Goal: Information Seeking & Learning: Learn about a topic

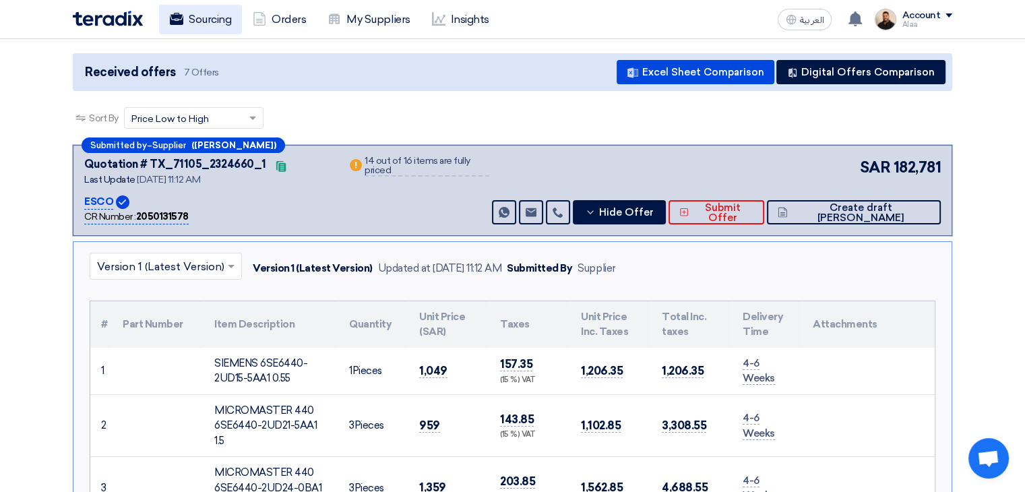
click at [222, 30] on link "Sourcing" at bounding box center [200, 20] width 83 height 30
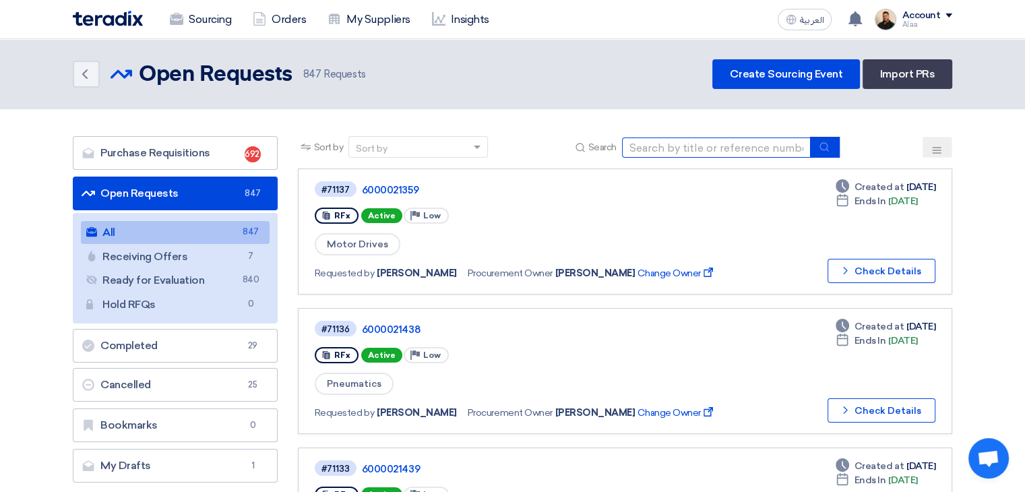
click at [681, 154] on input at bounding box center [716, 147] width 189 height 20
type input "68928"
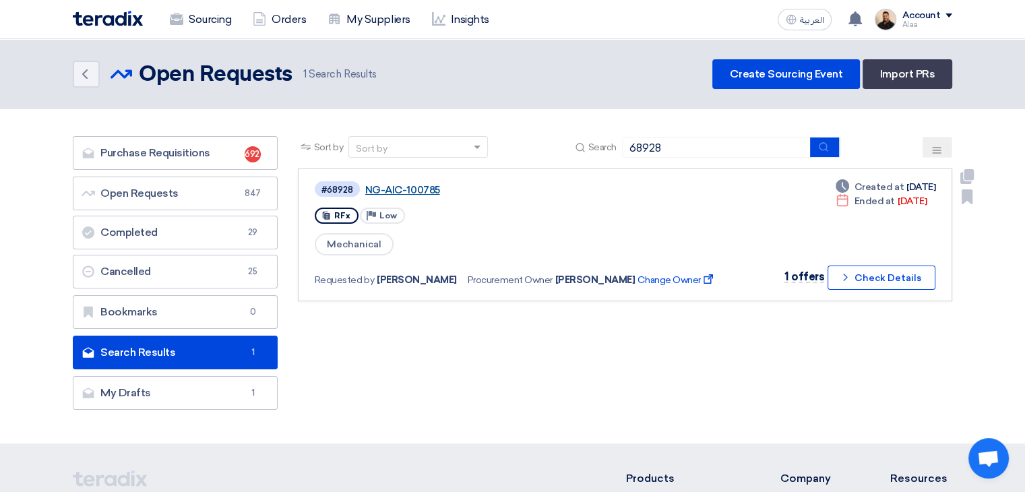
click at [390, 191] on link "NG-AIC-100785" at bounding box center [533, 190] width 337 height 12
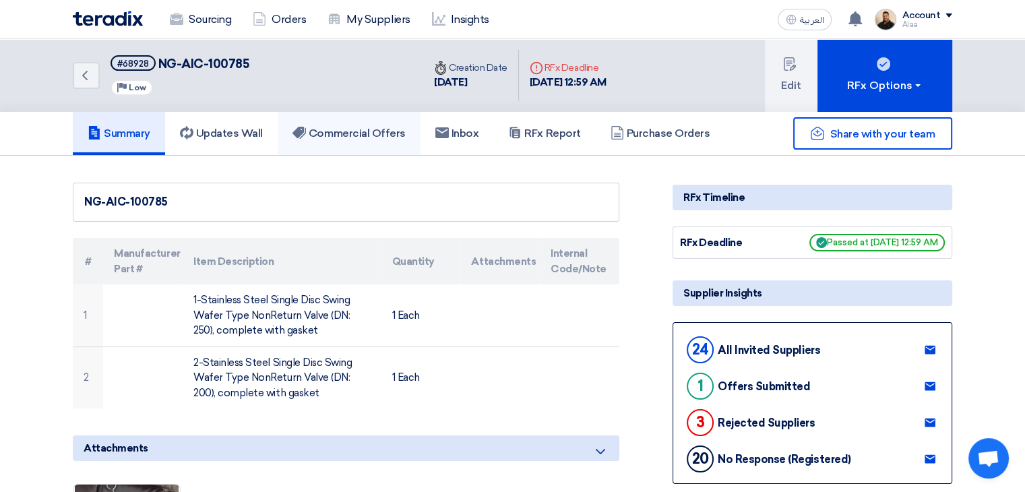
click at [363, 131] on h5 "Commercial Offers" at bounding box center [348, 133] width 113 height 13
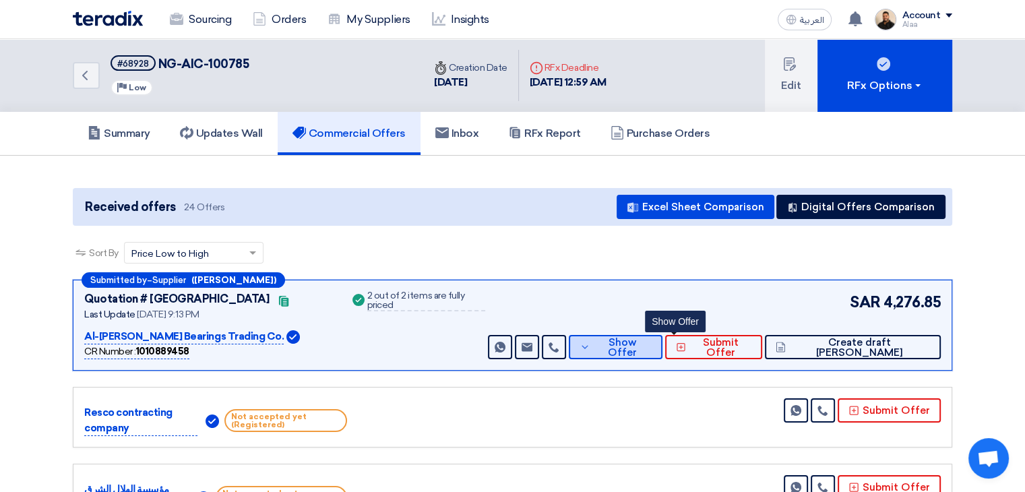
click at [652, 351] on span "Show Offer" at bounding box center [623, 348] width 59 height 20
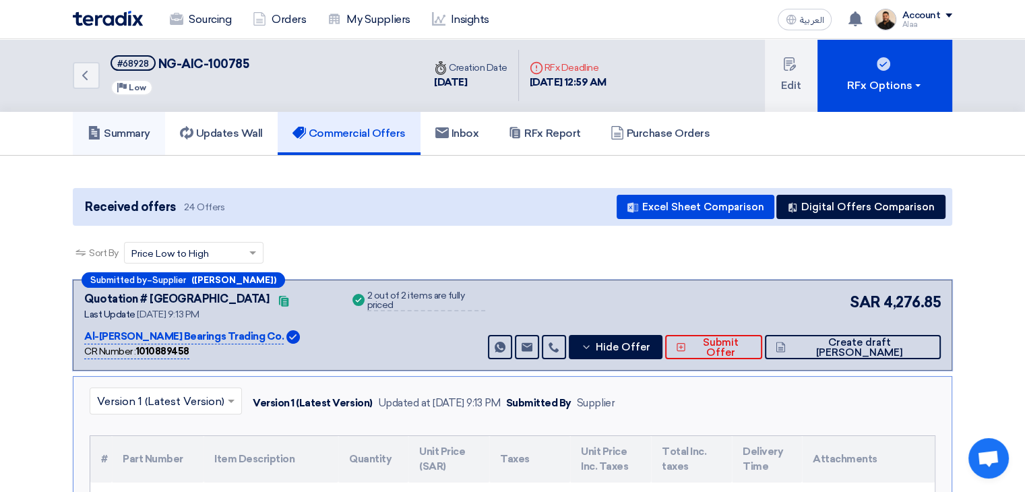
click at [143, 119] on link "Summary" at bounding box center [119, 133] width 92 height 43
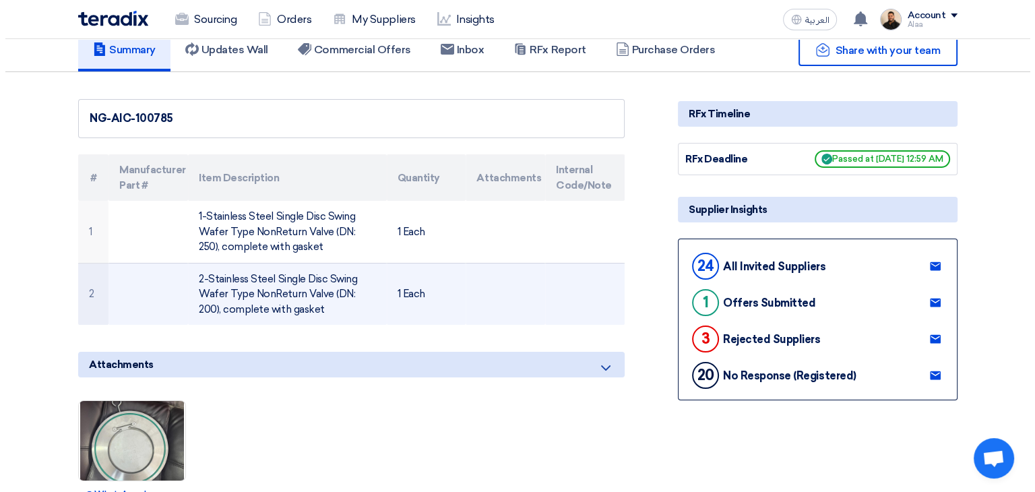
scroll to position [337, 0]
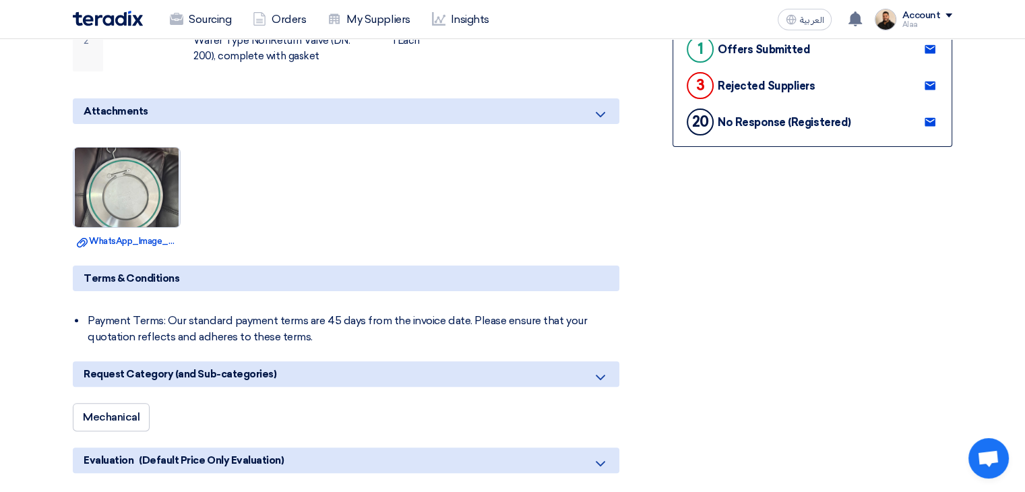
click at [144, 199] on img at bounding box center [126, 187] width 106 height 141
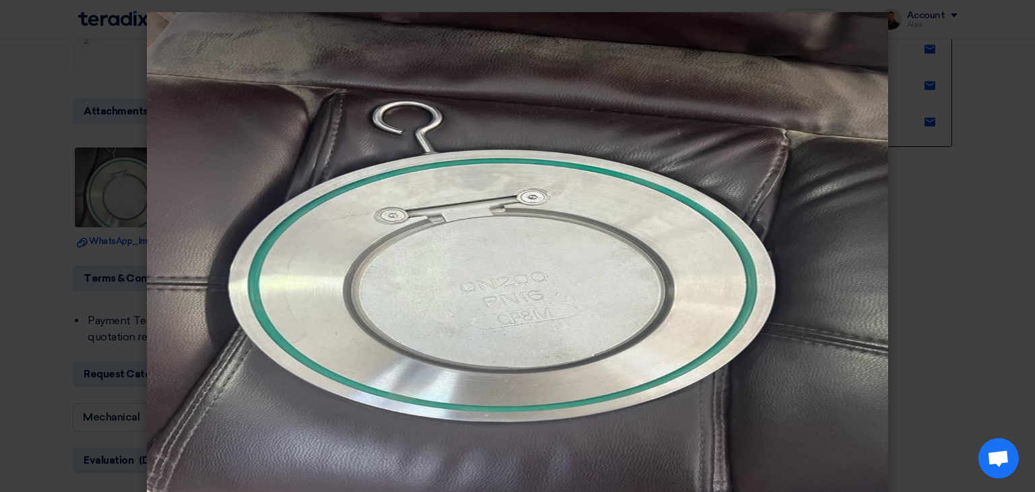
click at [12, 200] on modal-container at bounding box center [517, 246] width 1035 height 492
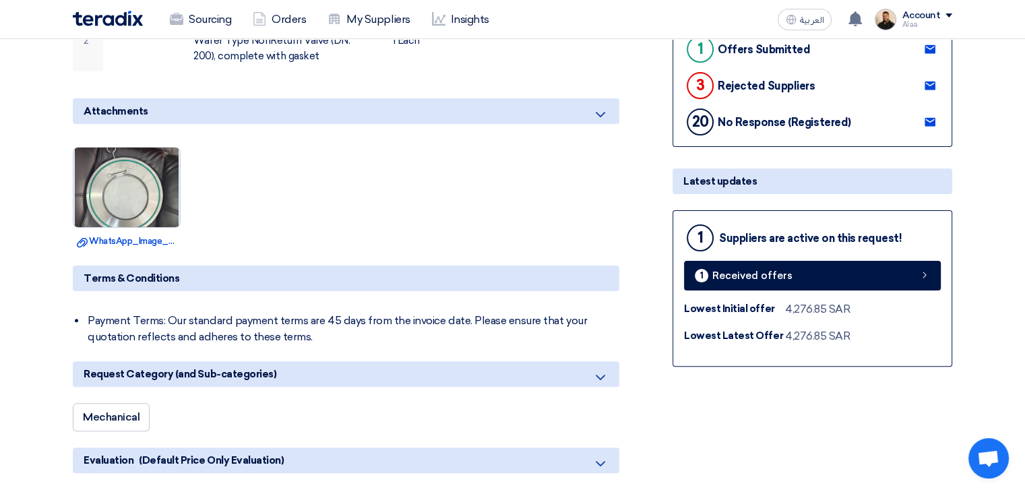
click at [137, 195] on img at bounding box center [126, 187] width 106 height 141
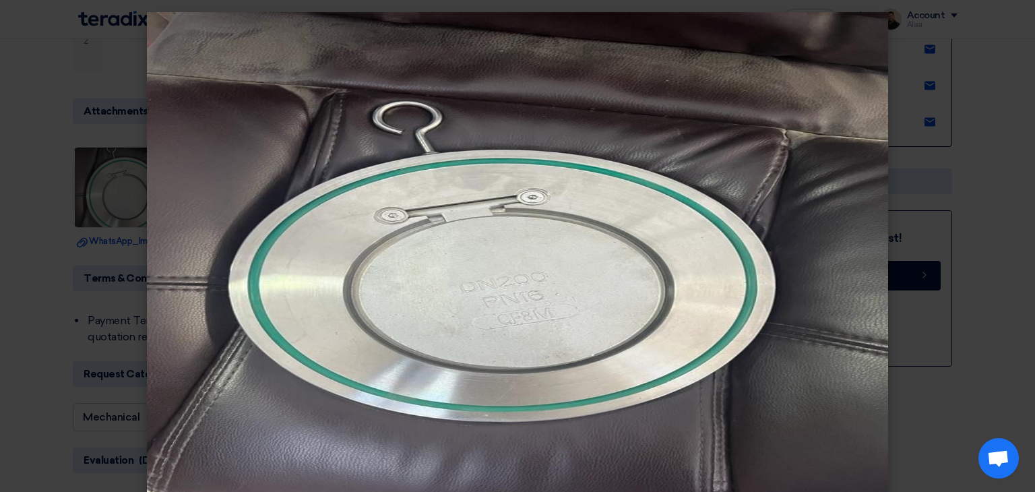
click at [2, 265] on modal-container at bounding box center [517, 246] width 1035 height 492
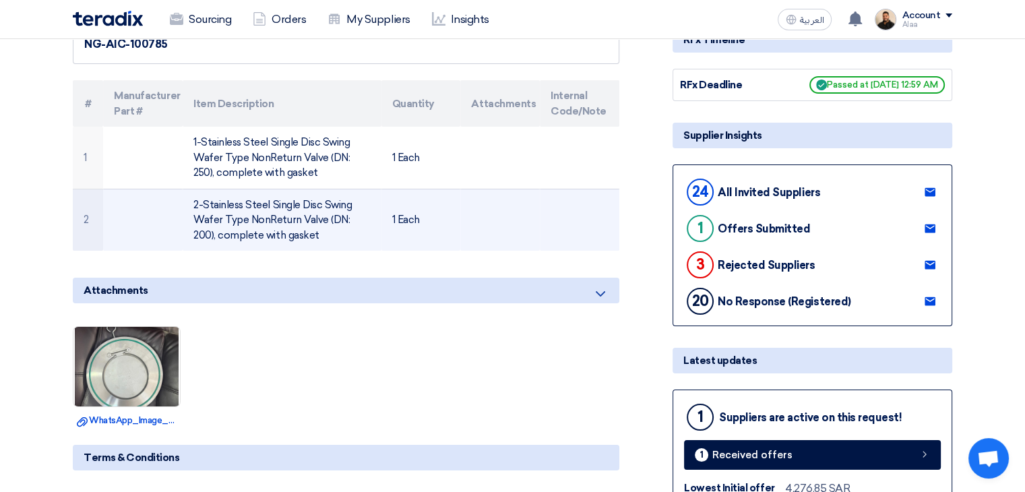
scroll to position [135, 0]
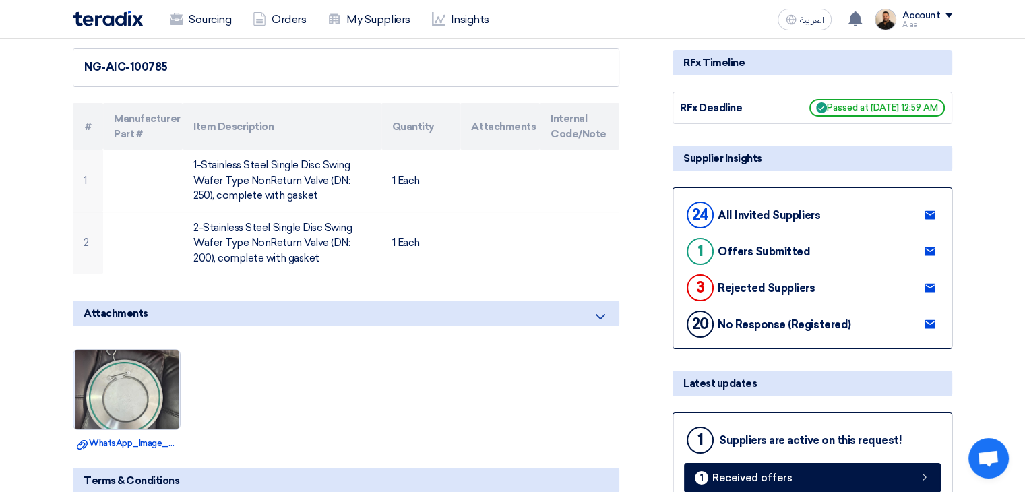
click at [142, 391] on img at bounding box center [126, 389] width 106 height 141
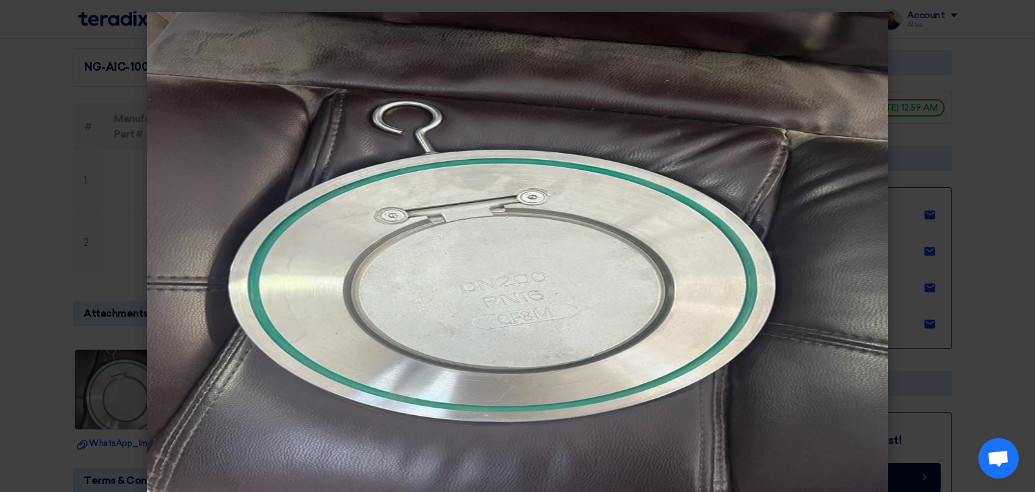
click at [0, 297] on modal-container at bounding box center [517, 246] width 1035 height 492
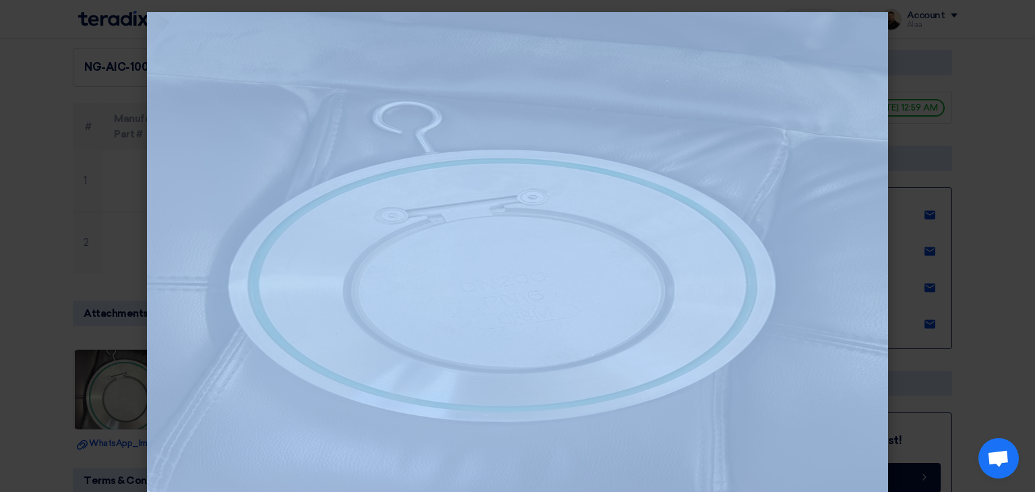
click at [0, 297] on modal-container at bounding box center [517, 246] width 1035 height 492
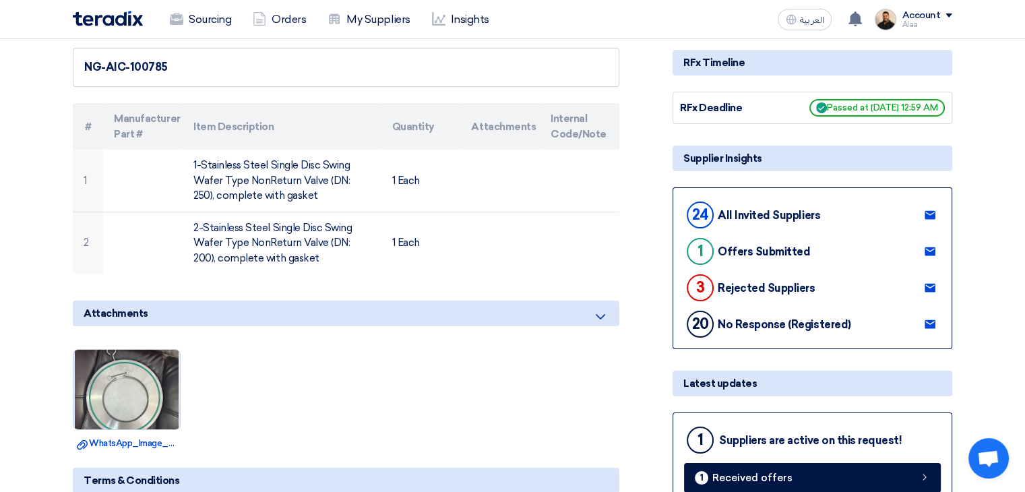
click at [127, 376] on img at bounding box center [126, 389] width 106 height 141
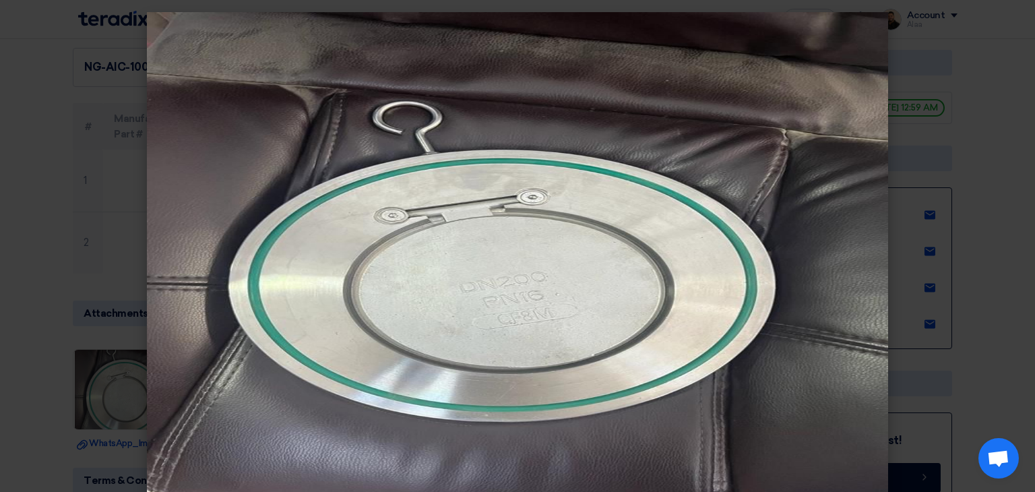
click at [1, 224] on modal-container at bounding box center [517, 246] width 1035 height 492
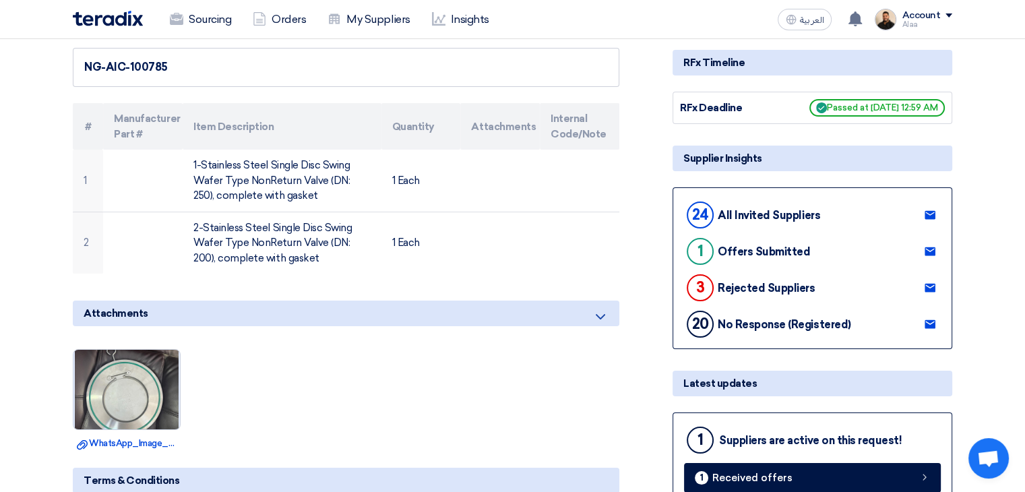
click at [144, 392] on img at bounding box center [126, 389] width 106 height 141
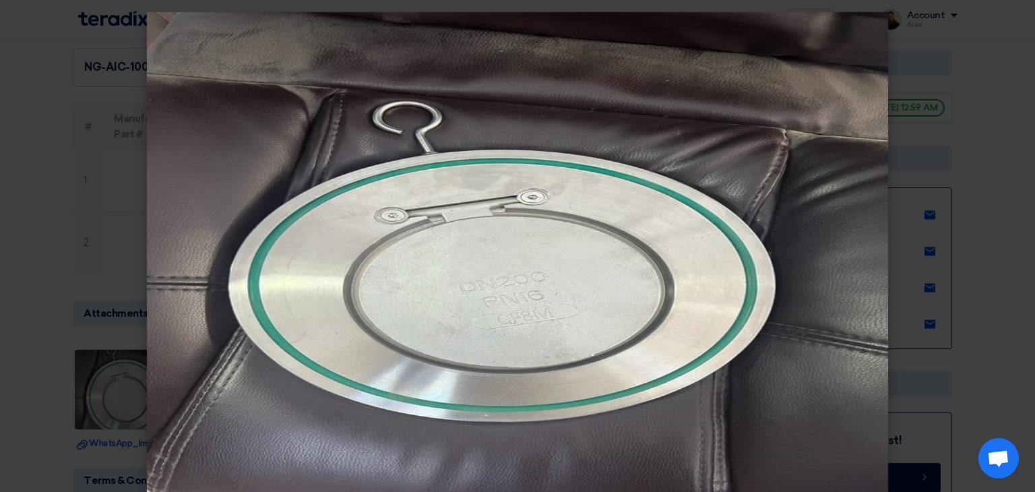
click at [51, 236] on modal-container at bounding box center [517, 246] width 1035 height 492
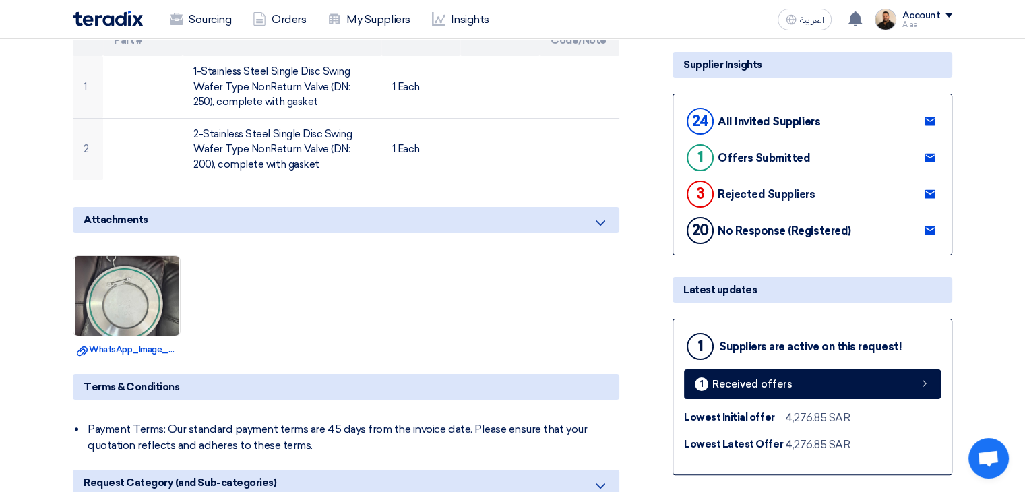
scroll to position [270, 0]
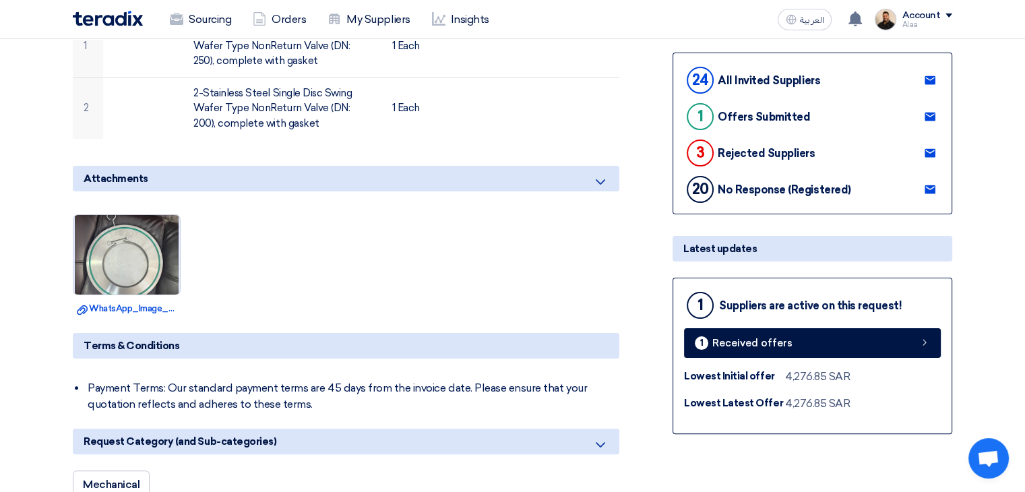
click at [127, 268] on img at bounding box center [126, 255] width 106 height 141
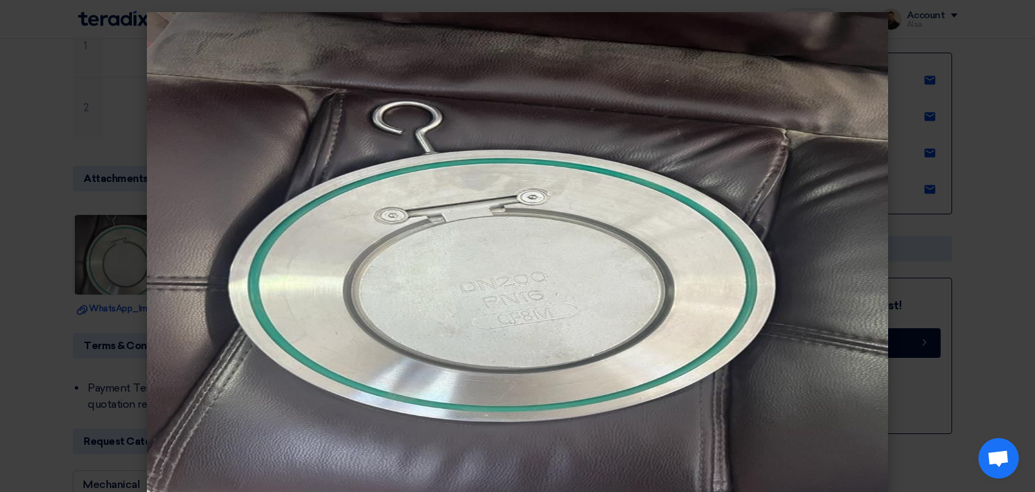
click at [14, 270] on modal-container at bounding box center [517, 246] width 1035 height 492
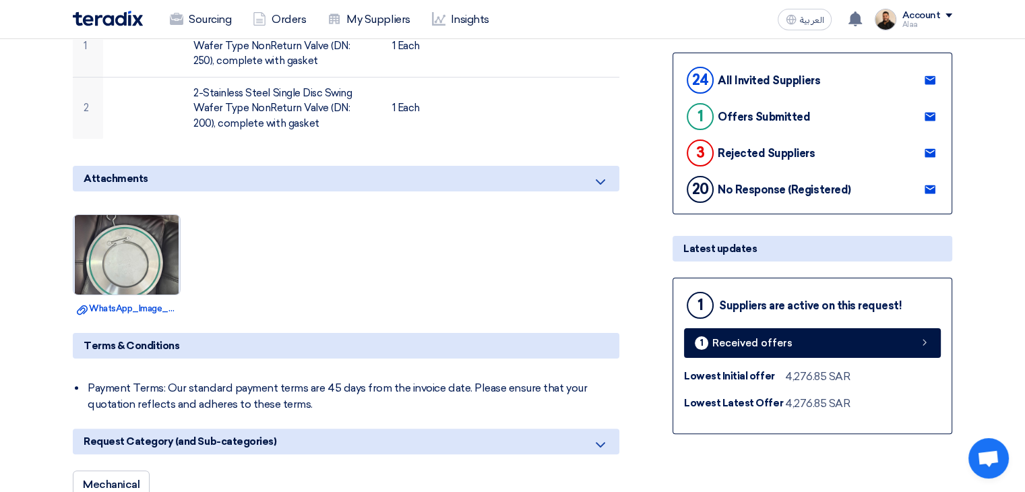
click at [129, 266] on img at bounding box center [126, 255] width 106 height 141
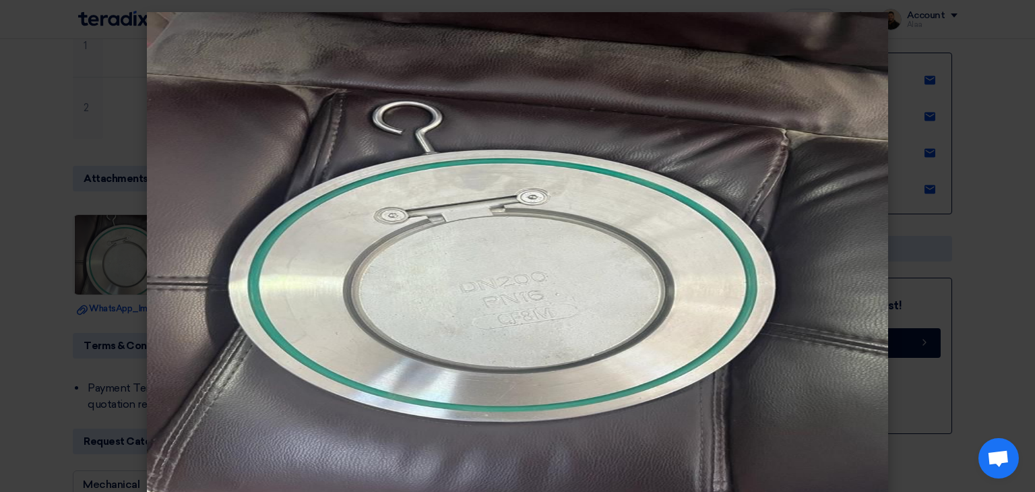
click at [11, 152] on modal-container at bounding box center [517, 246] width 1035 height 492
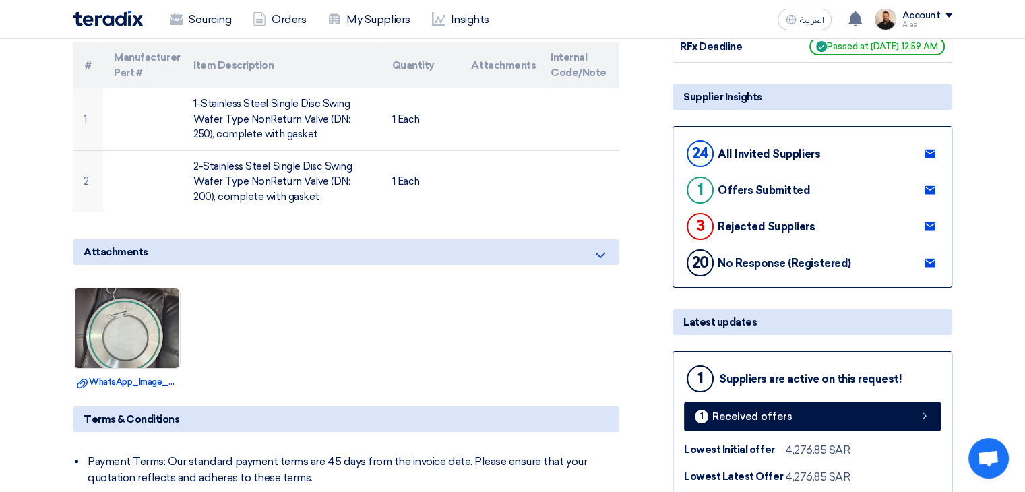
scroll to position [0, 0]
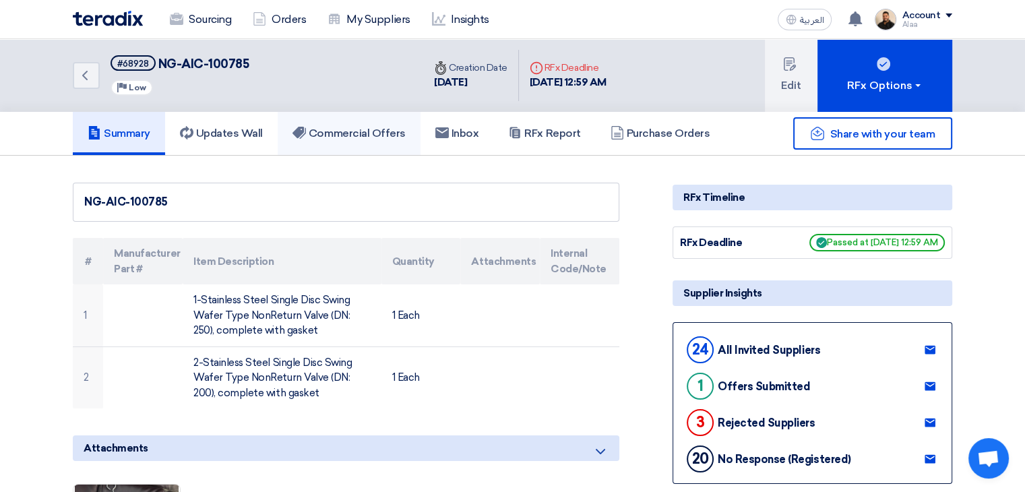
click at [342, 138] on h5 "Commercial Offers" at bounding box center [348, 133] width 113 height 13
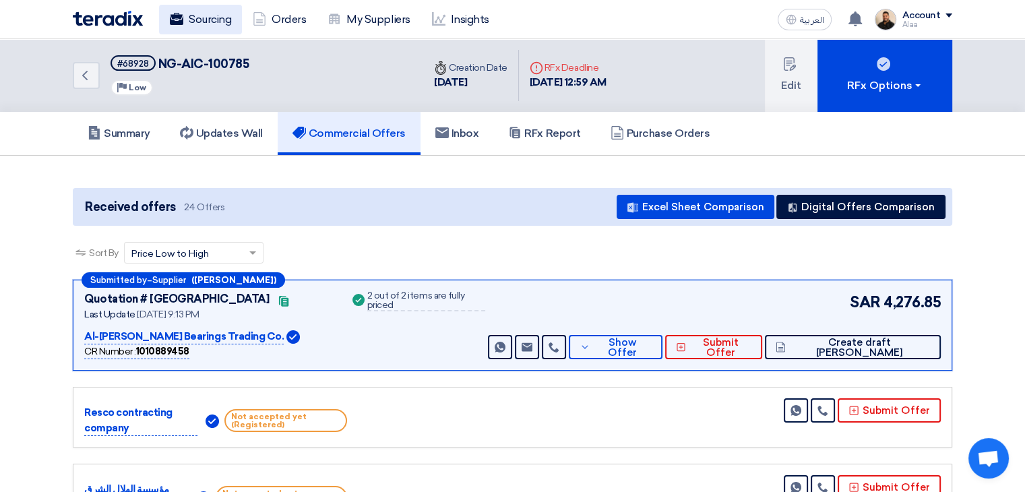
click at [221, 21] on link "Sourcing" at bounding box center [200, 20] width 83 height 30
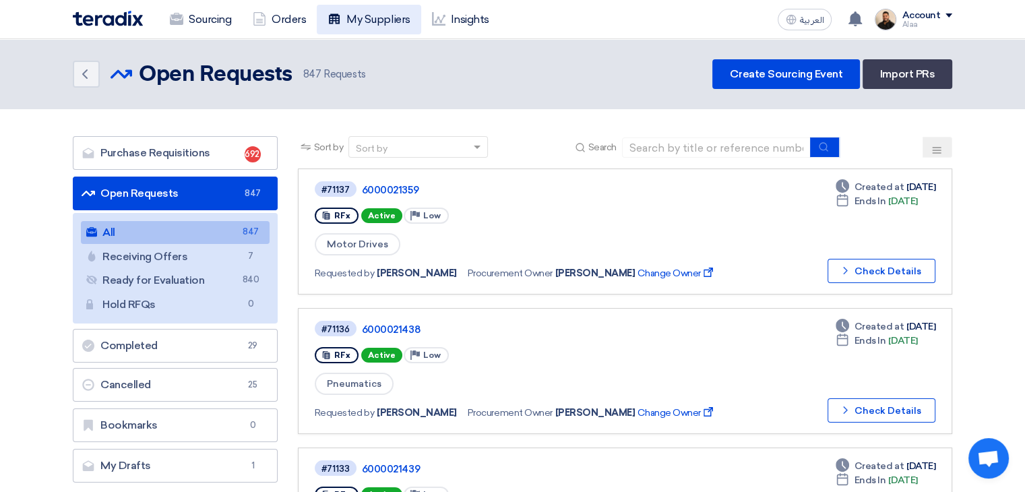
click at [387, 22] on link "My Suppliers" at bounding box center [369, 20] width 104 height 30
